Goal: Task Accomplishment & Management: Complete application form

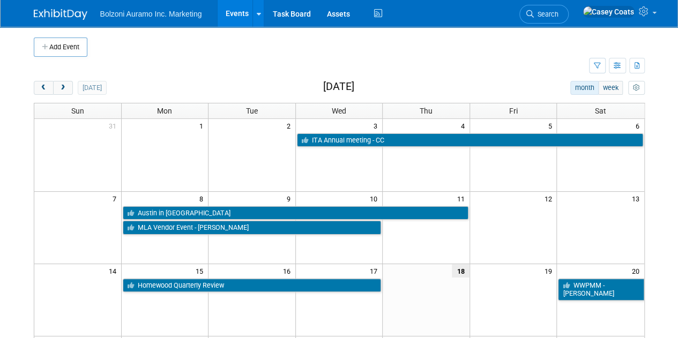
scroll to position [1, 0]
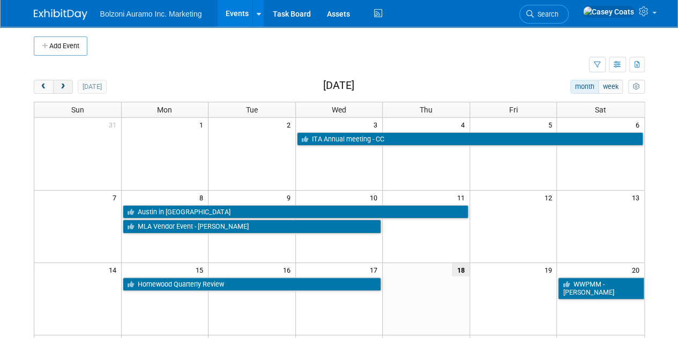
click at [63, 85] on span "next" at bounding box center [63, 87] width 8 height 7
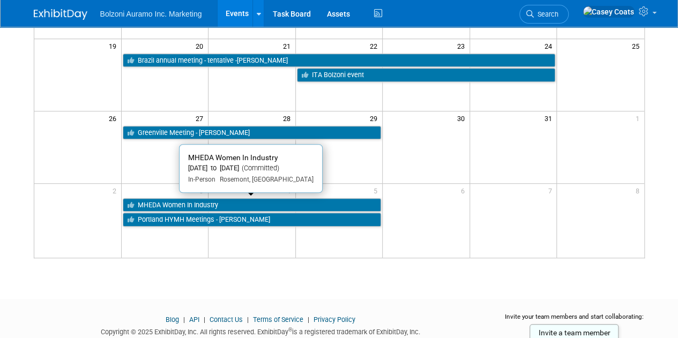
scroll to position [295, 0]
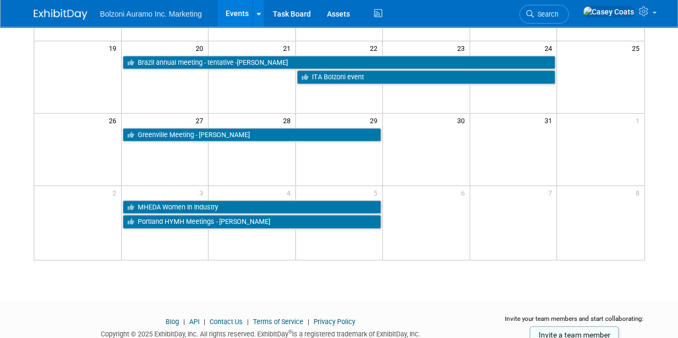
click at [426, 155] on td at bounding box center [426, 149] width 87 height 72
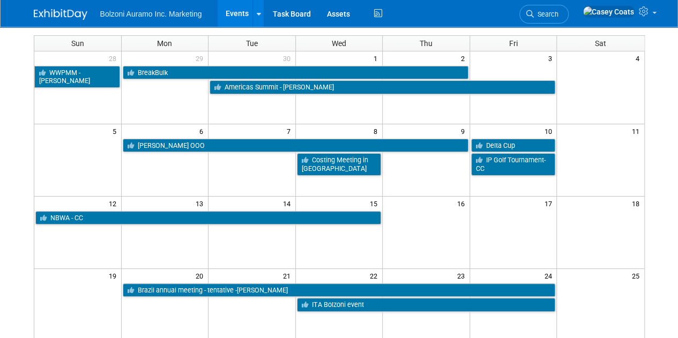
scroll to position [0, 0]
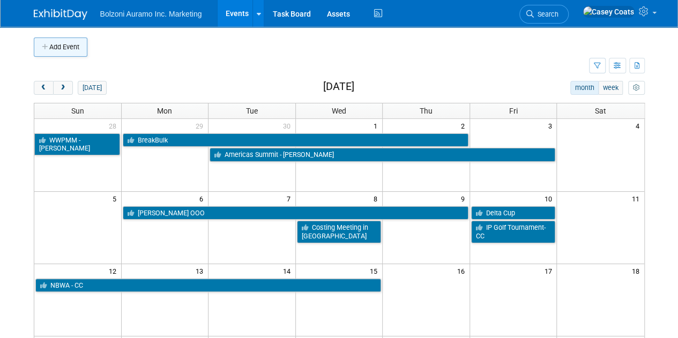
click at [55, 42] on button "Add Event" at bounding box center [61, 47] width 54 height 19
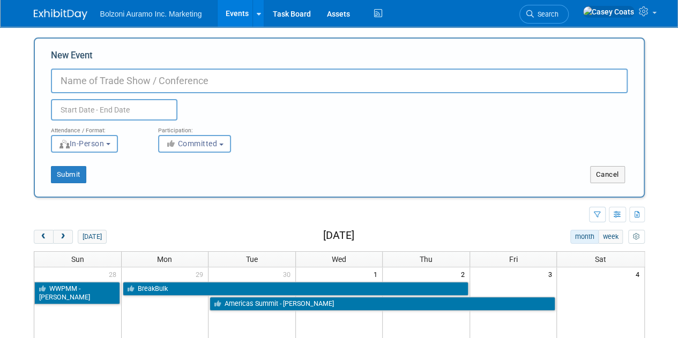
click at [55, 42] on div "New Event Duplicate Event Warning Attendance / Format: <img src="https://www.ex…" at bounding box center [339, 118] width 611 height 160
click at [69, 83] on input "New Event" at bounding box center [339, 81] width 577 height 25
type input "PAPE Charity Event"
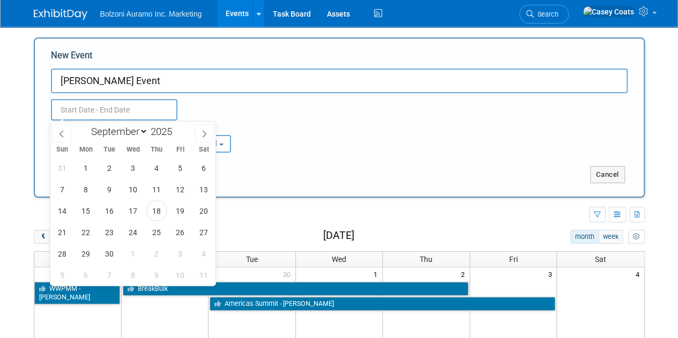
click at [84, 108] on input "text" at bounding box center [114, 109] width 127 height 21
click at [202, 133] on icon at bounding box center [205, 134] width 8 height 8
select select "9"
click at [154, 250] on span "30" at bounding box center [156, 253] width 21 height 21
type input "Oct 30, 2025 to Oct 30, 2025"
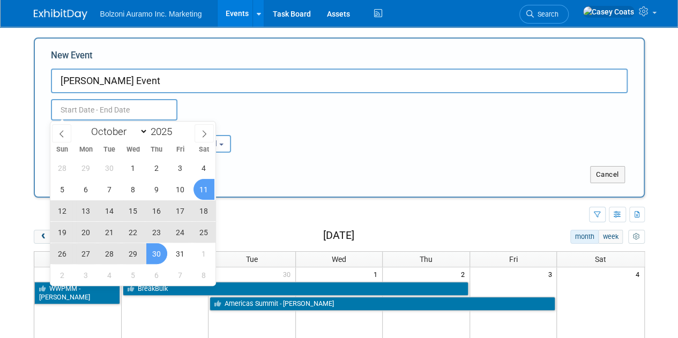
type input "Oct 30, 2025 to Oct 30, 2025"
click at [264, 127] on div "Attendance / Format: <img src="https://www.exhibitday.com/Images/Format-InPerso…" at bounding box center [339, 137] width 593 height 32
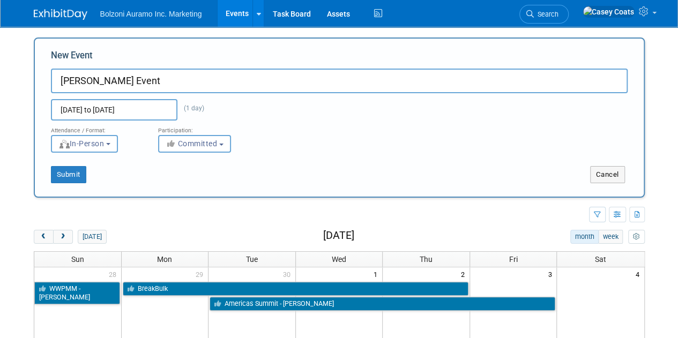
click at [163, 80] on input "PAPE Charity Event" at bounding box center [339, 81] width 577 height 25
type input "[PERSON_NAME] Event - [PERSON_NAME]"
click at [62, 170] on button "Submit" at bounding box center [68, 174] width 35 height 17
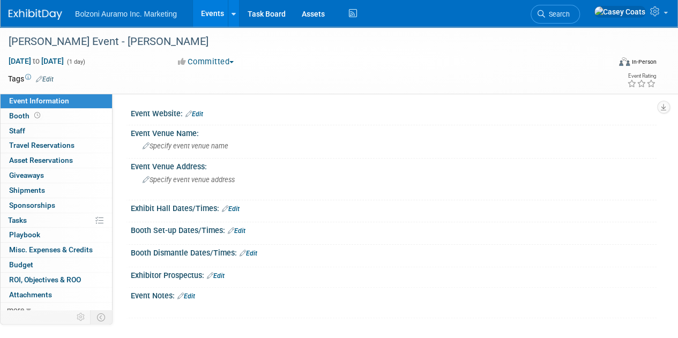
click at [214, 20] on link "Events" at bounding box center [212, 13] width 39 height 27
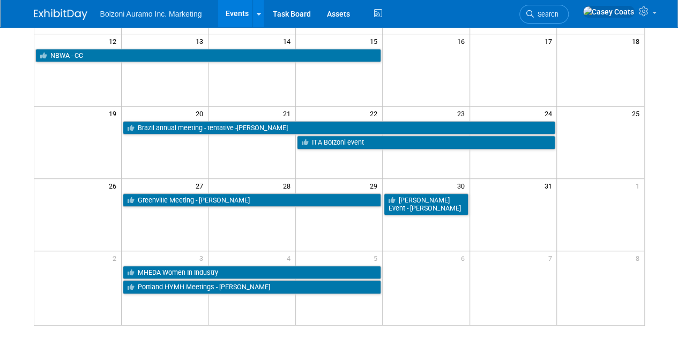
scroll to position [235, 0]
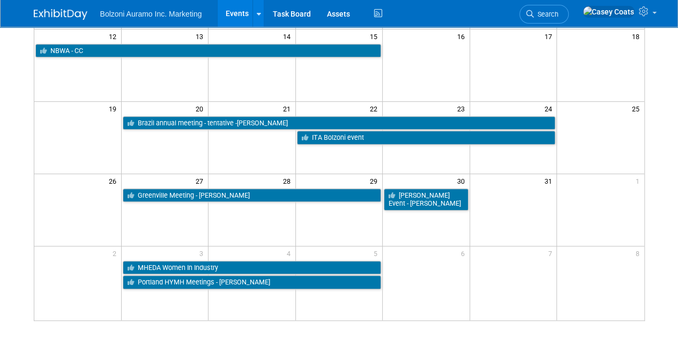
click at [184, 215] on td at bounding box center [164, 210] width 87 height 72
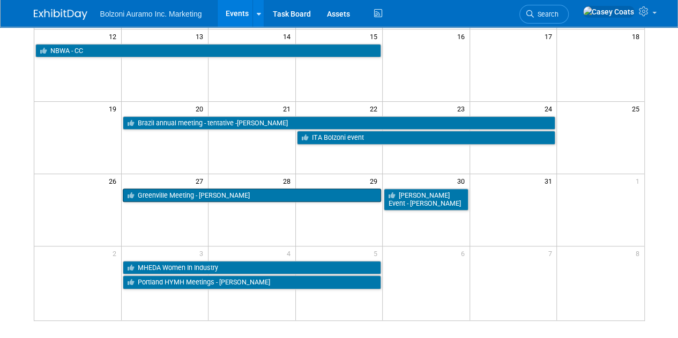
scroll to position [0, 0]
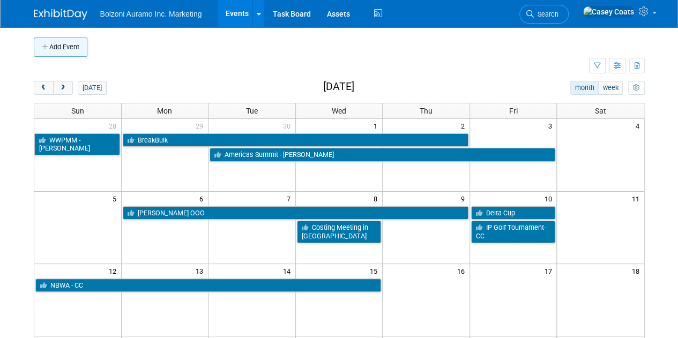
click at [62, 44] on button "Add Event" at bounding box center [61, 47] width 54 height 19
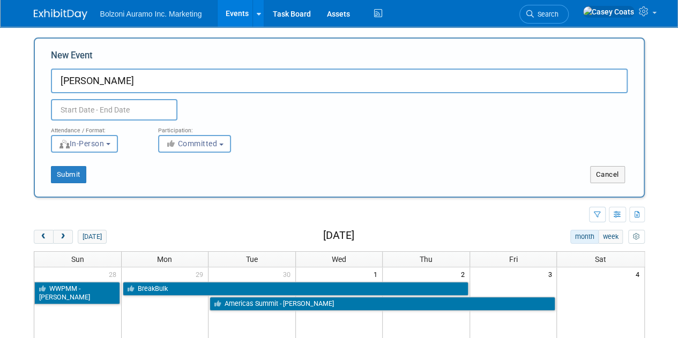
type input "FOIT"
click at [95, 117] on input "text" at bounding box center [114, 109] width 127 height 21
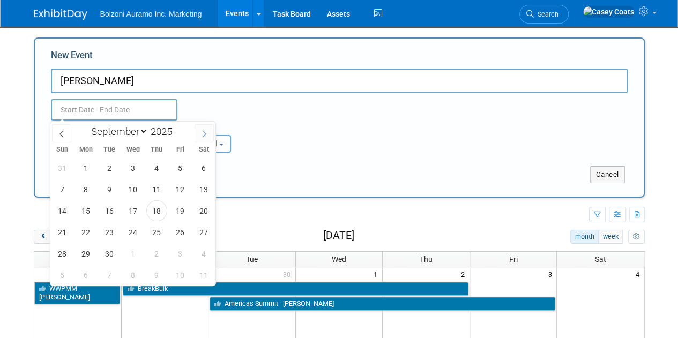
click at [207, 137] on span at bounding box center [204, 133] width 19 height 18
select select "9"
click at [87, 251] on span "27" at bounding box center [86, 253] width 21 height 21
click at [136, 253] on span "29" at bounding box center [133, 253] width 21 height 21
type input "Oct 27, 2025 to Oct 29, 2025"
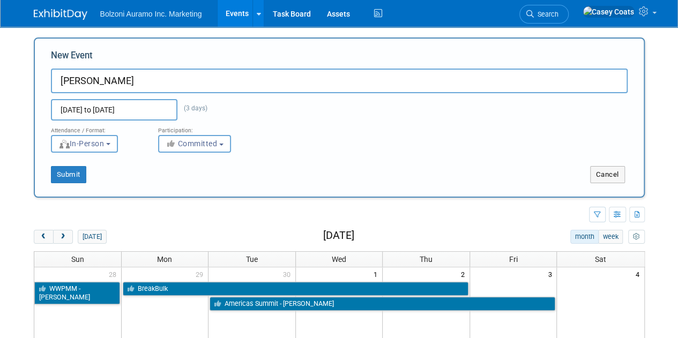
click at [108, 79] on input "FOIT" at bounding box center [339, 81] width 577 height 25
click at [66, 172] on button "Submit" at bounding box center [68, 174] width 35 height 17
type input "[PERSON_NAME]- [PERSON_NAME]"
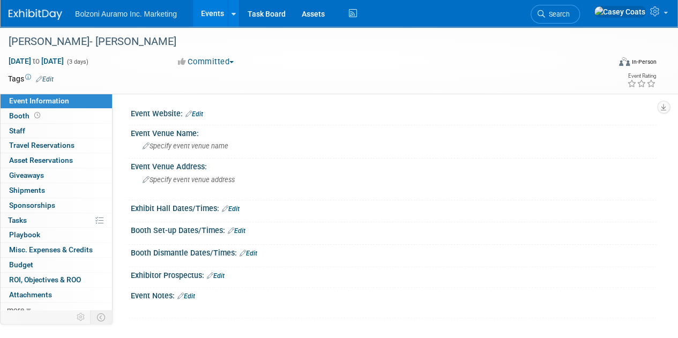
click at [207, 22] on link "Events" at bounding box center [212, 13] width 39 height 27
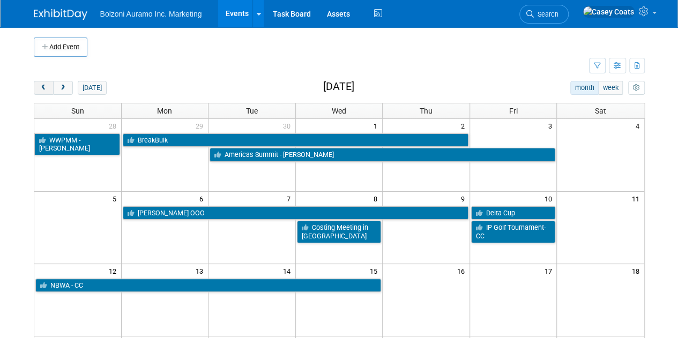
click at [38, 92] on button "prev" at bounding box center [44, 88] width 20 height 14
